Goal: Task Accomplishment & Management: Use online tool/utility

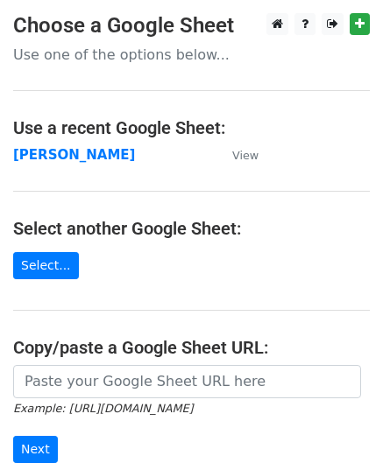
click at [84, 159] on strong "[PERSON_NAME]" at bounding box center [74, 155] width 122 height 16
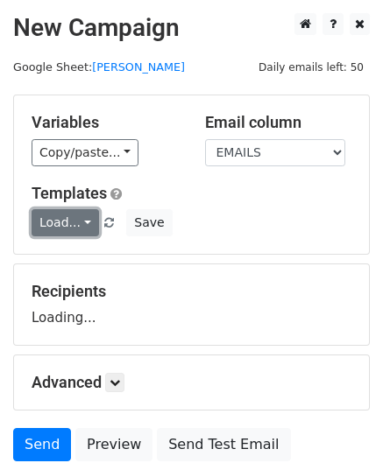
click at [68, 223] on link "Load..." at bounding box center [65, 222] width 67 height 27
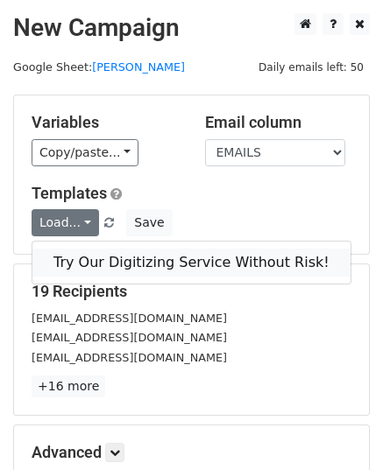
click at [91, 265] on link "Try Our Digitizing Service Without Risk!" at bounding box center [191, 263] width 318 height 28
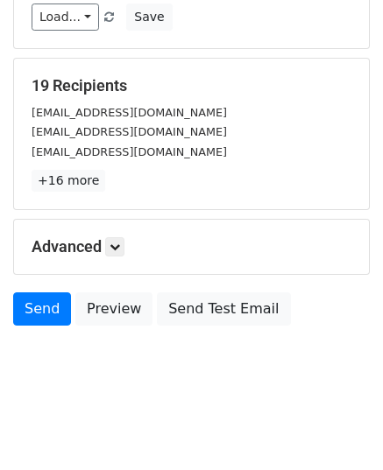
scroll to position [207, 0]
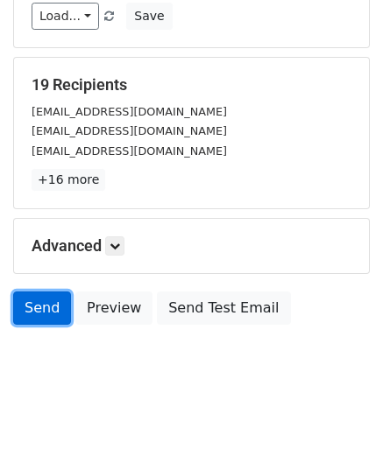
click at [46, 295] on link "Send" at bounding box center [42, 308] width 58 height 33
